Goal: Task Accomplishment & Management: Manage account settings

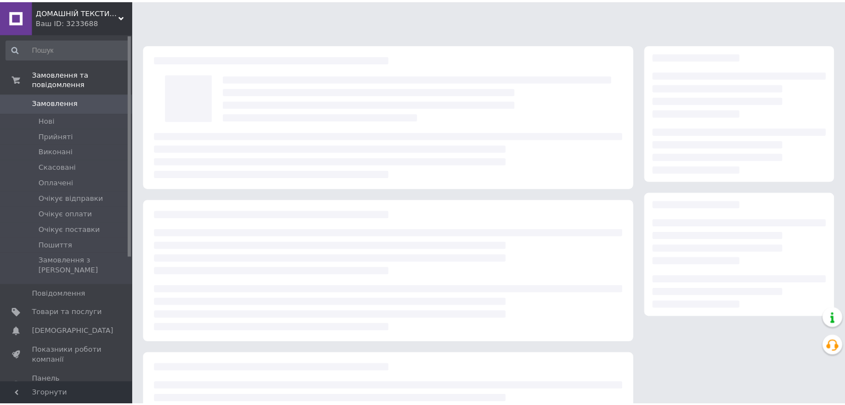
scroll to position [40, 0]
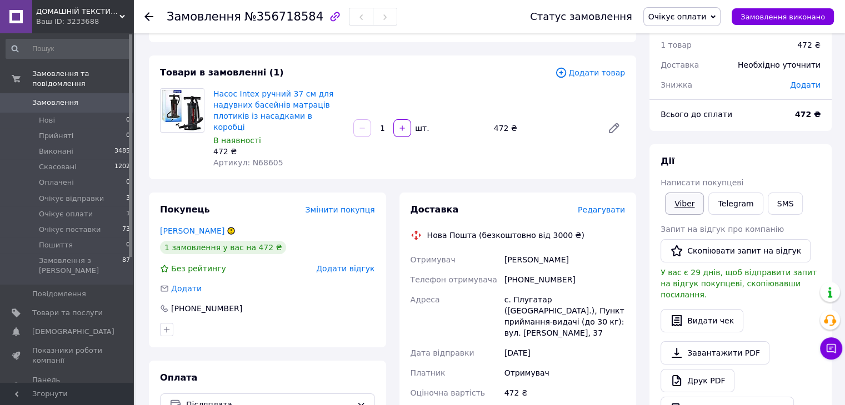
click at [682, 199] on link "Viber" at bounding box center [684, 204] width 39 height 22
click at [666, 17] on span "Очікує оплати" at bounding box center [677, 16] width 58 height 9
click at [702, 75] on li "Скасовано" at bounding box center [682, 72] width 77 height 17
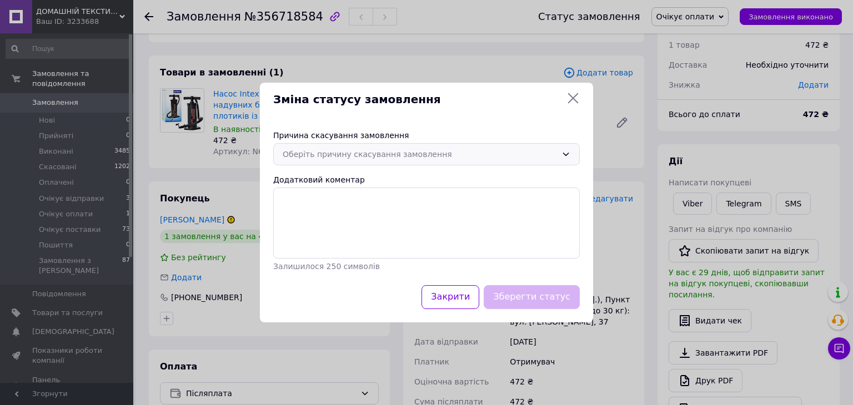
click at [384, 150] on div "Оберіть причину скасування замовлення" at bounding box center [420, 154] width 274 height 12
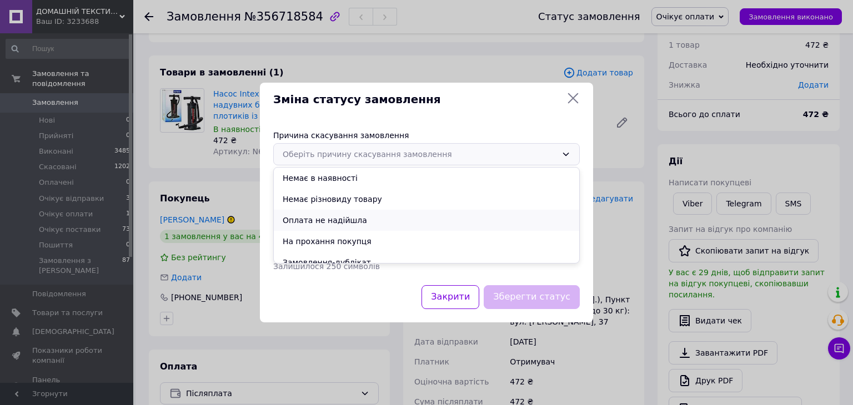
click at [313, 221] on li "Оплата не надійшла" at bounding box center [426, 220] width 305 height 21
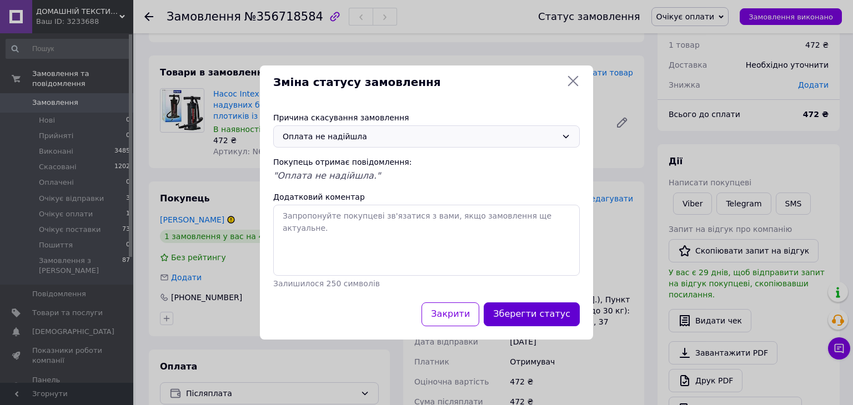
click at [549, 321] on button "Зберегти статус" at bounding box center [532, 315] width 96 height 24
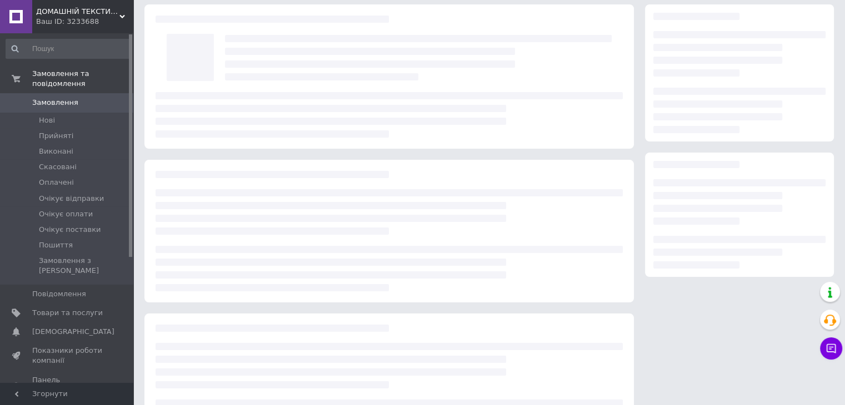
scroll to position [40, 0]
